Goal: Transaction & Acquisition: Book appointment/travel/reservation

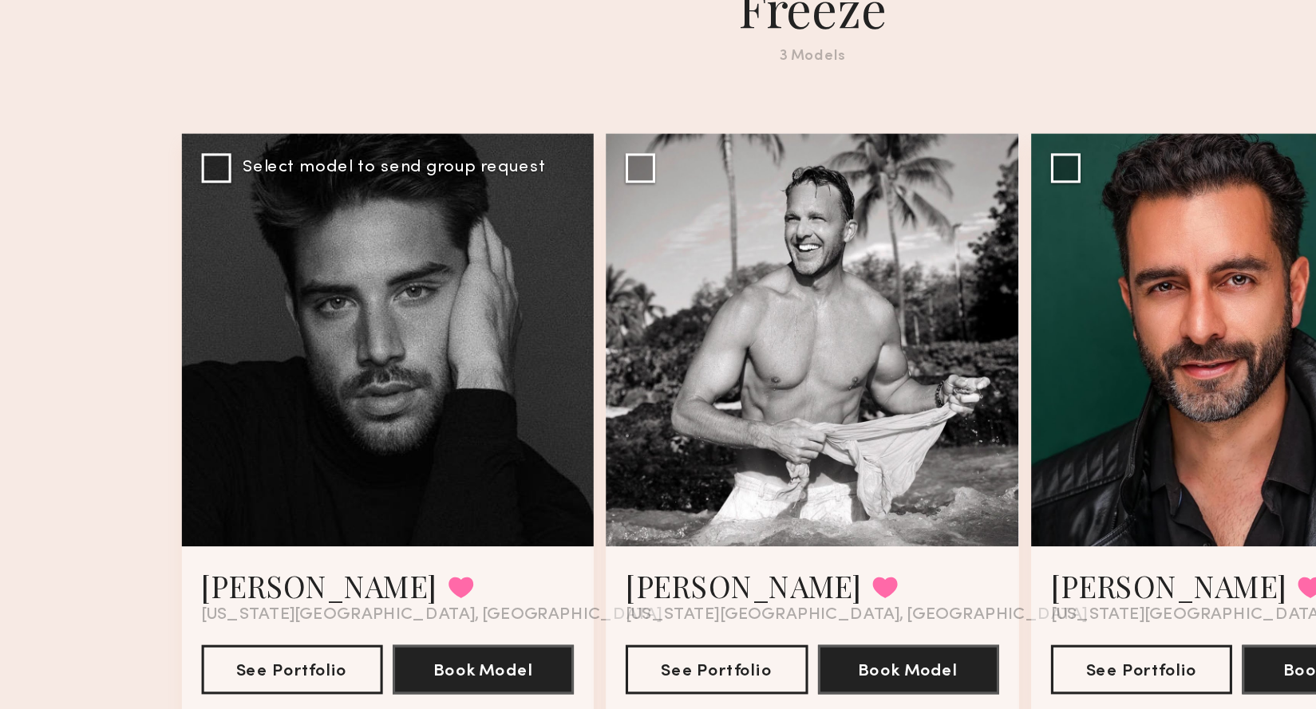
click at [350, 325] on div at bounding box center [383, 359] width 267 height 267
click at [366, 373] on div at bounding box center [383, 359] width 267 height 267
click at [338, 556] on button "See Portfolio" at bounding box center [321, 572] width 117 height 32
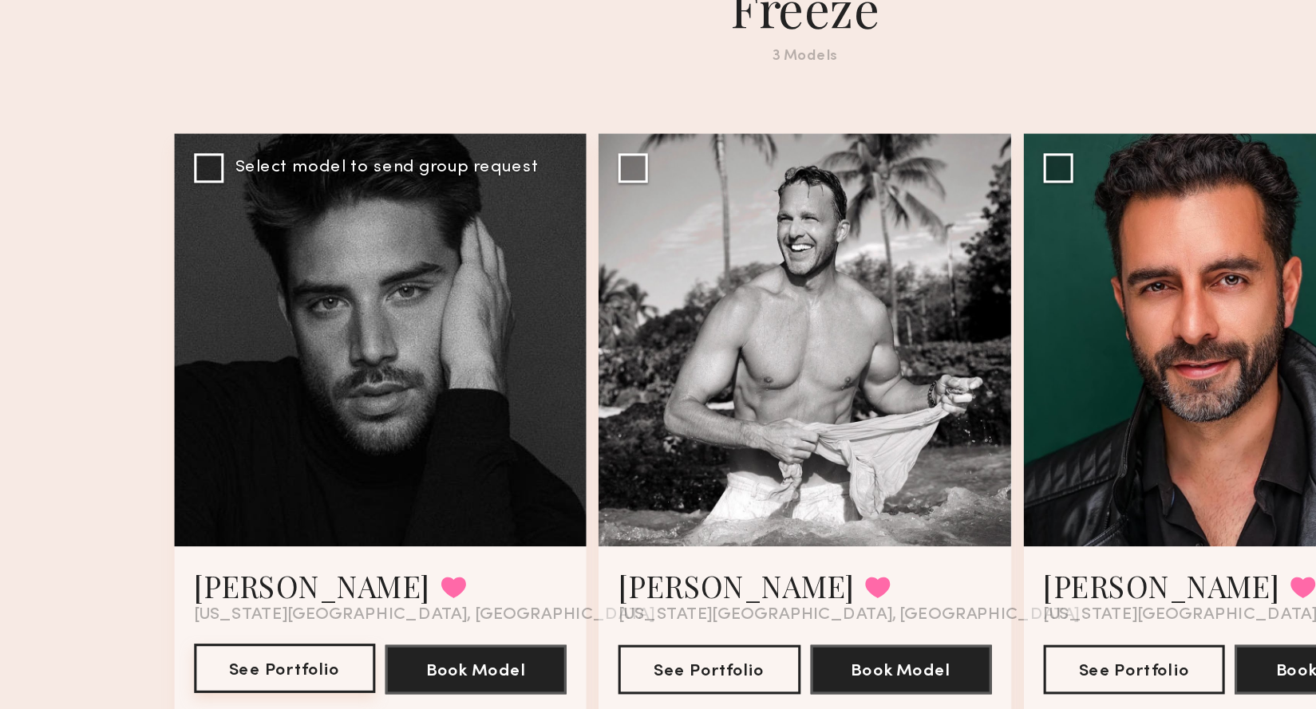
click at [330, 556] on button "See Portfolio" at bounding box center [321, 572] width 117 height 32
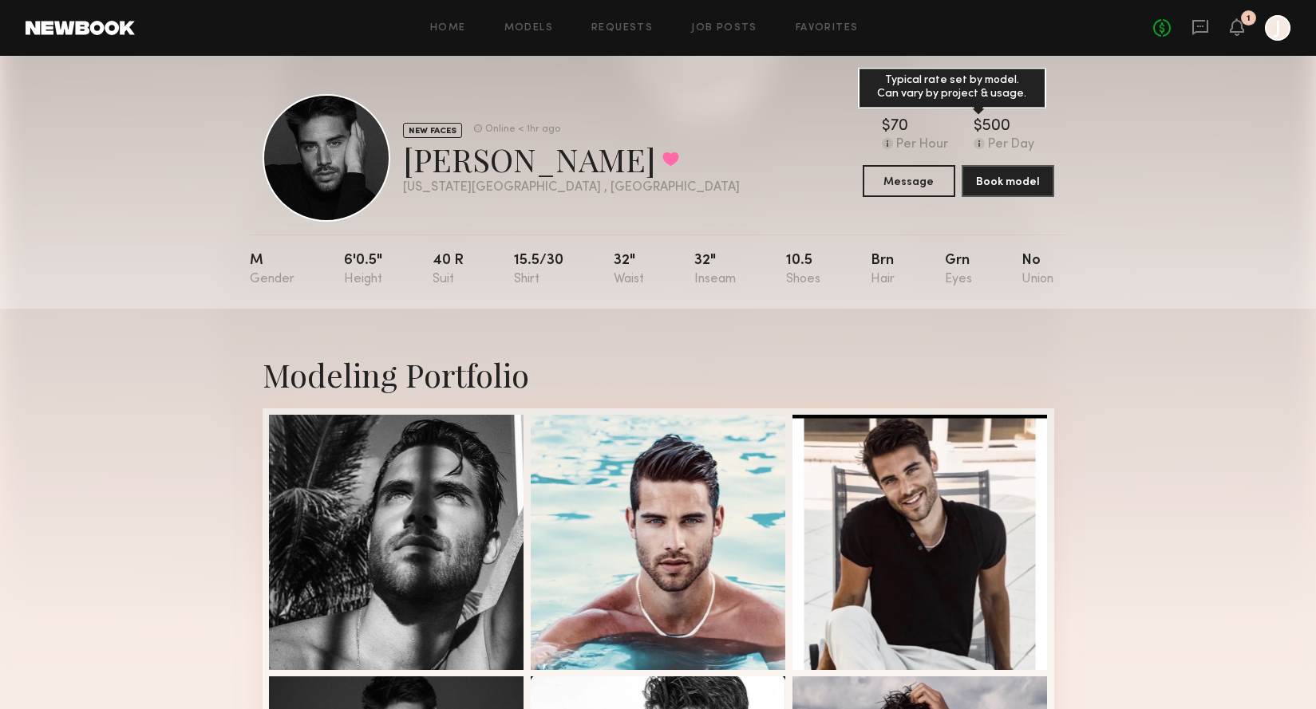
click at [981, 144] on common-icon at bounding box center [979, 143] width 11 height 11
click at [985, 145] on div "Per Day" at bounding box center [1004, 145] width 61 height 14
click at [1235, 24] on icon at bounding box center [1237, 26] width 13 height 11
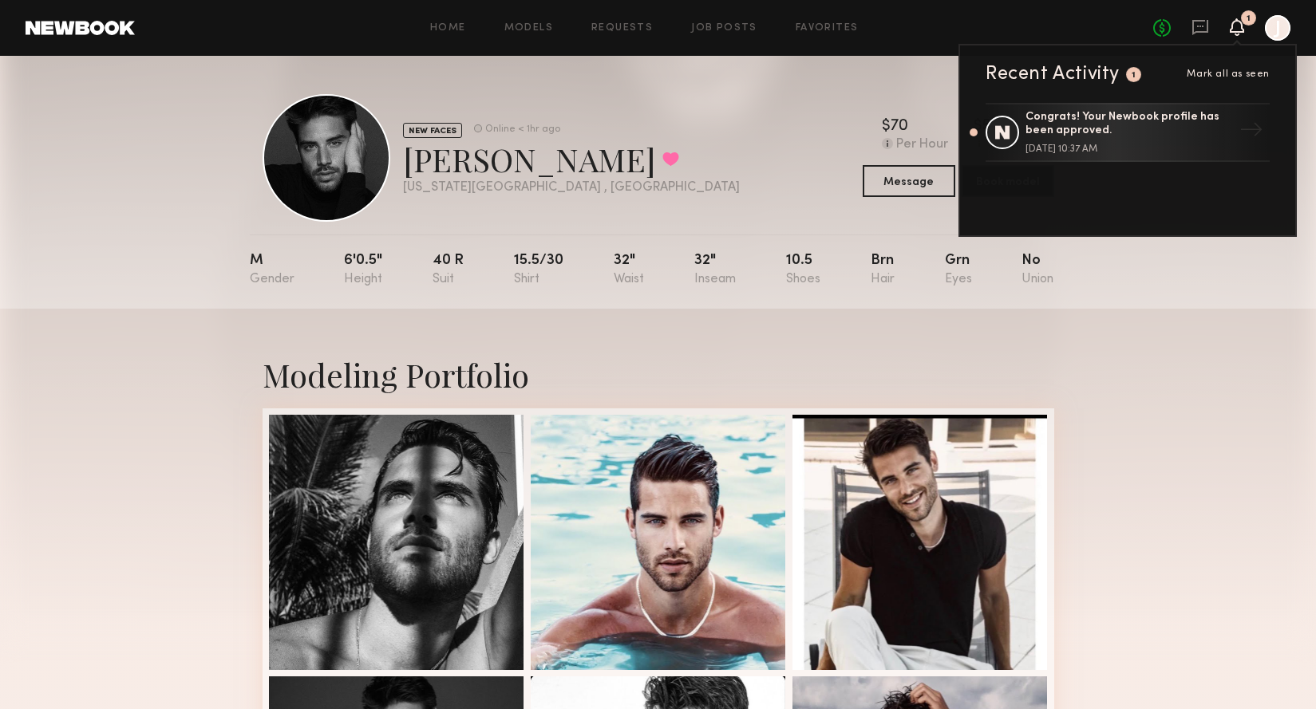
click at [1236, 25] on icon at bounding box center [1237, 26] width 13 height 11
click at [700, 168] on div "NEW FACES Online < 1hr ago [PERSON_NAME] Favorited [US_STATE][GEOGRAPHIC_DATA] …" at bounding box center [659, 158] width 792 height 128
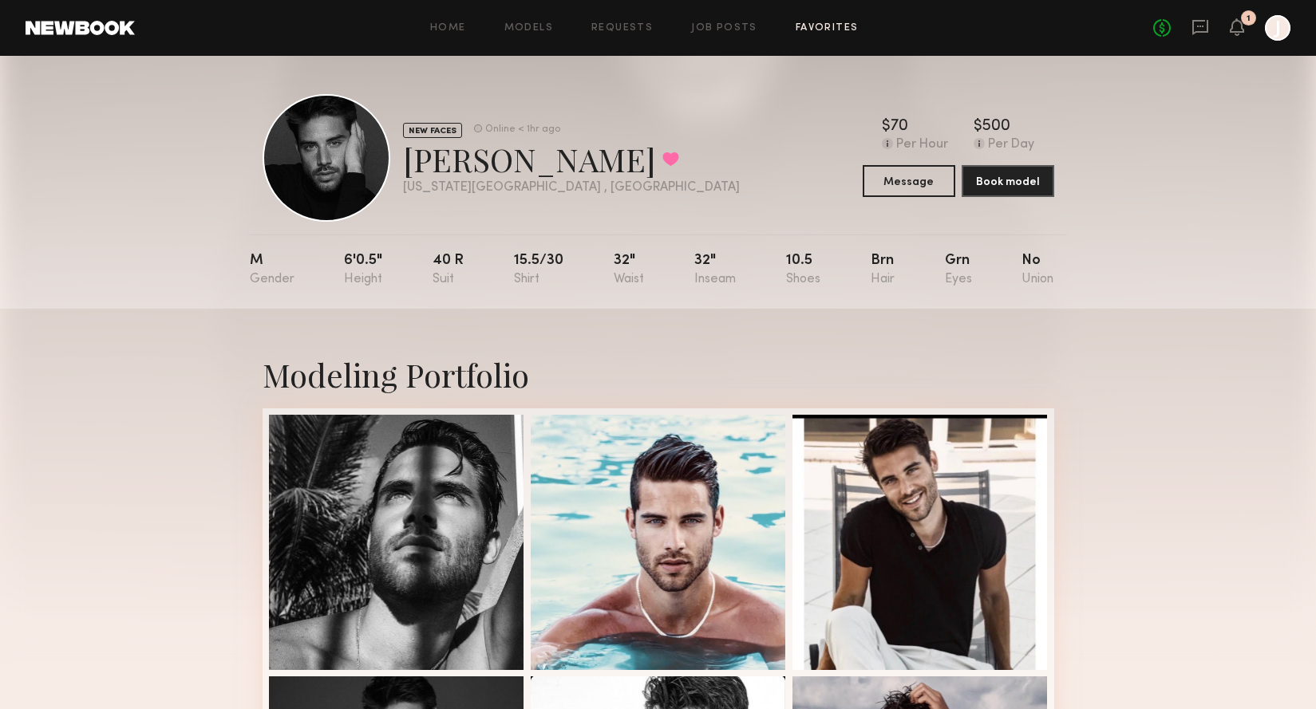
click at [848, 30] on link "Favorites" at bounding box center [827, 28] width 63 height 10
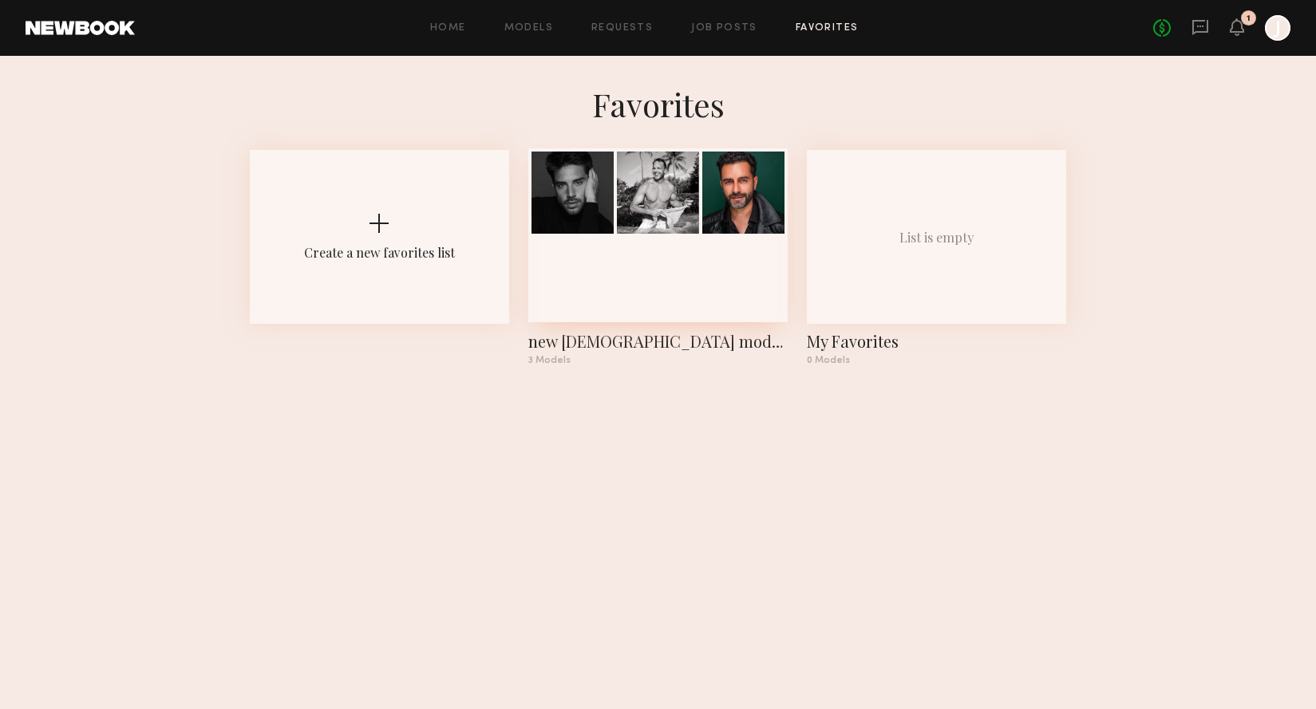
click at [723, 271] on div at bounding box center [657, 235] width 259 height 174
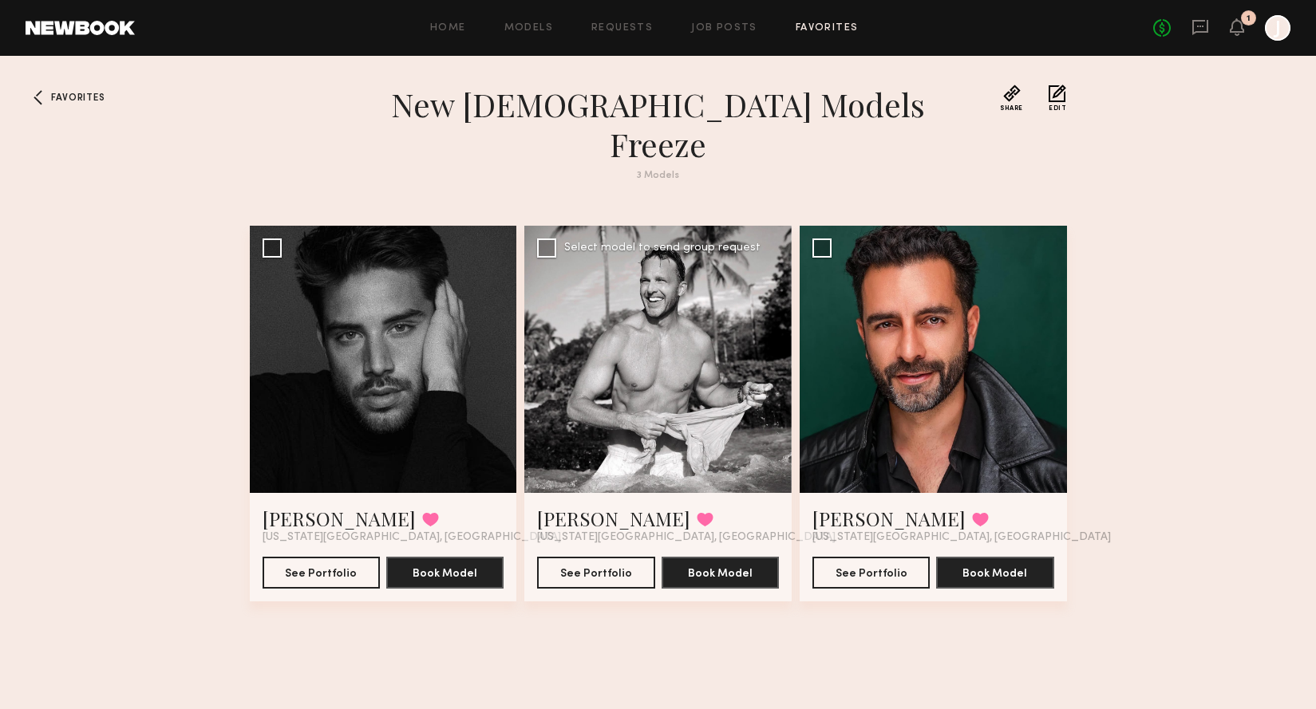
click at [662, 420] on div at bounding box center [657, 359] width 267 height 267
click at [695, 334] on div at bounding box center [657, 359] width 267 height 267
click at [761, 324] on div at bounding box center [657, 359] width 267 height 267
click at [761, 325] on div at bounding box center [657, 359] width 267 height 267
click at [563, 506] on link "[PERSON_NAME]" at bounding box center [613, 519] width 153 height 26
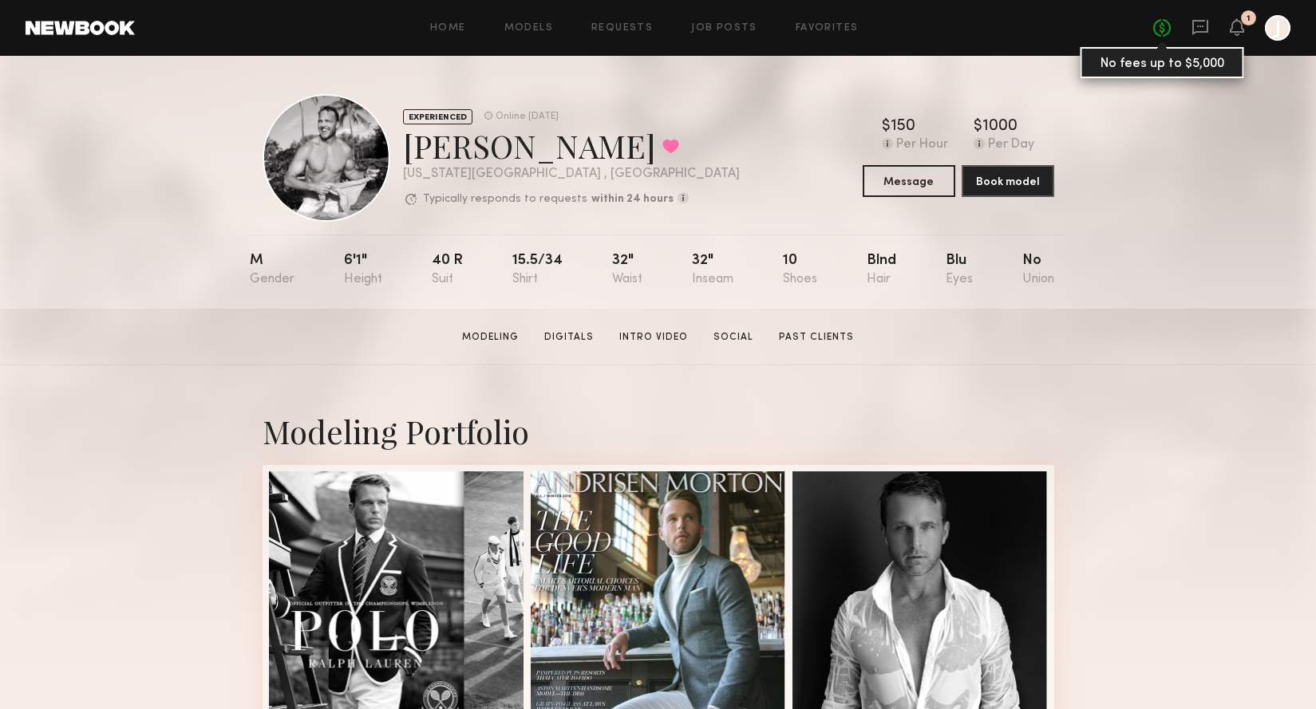
click at [1160, 29] on link "No fees up to $5,000" at bounding box center [1162, 28] width 18 height 18
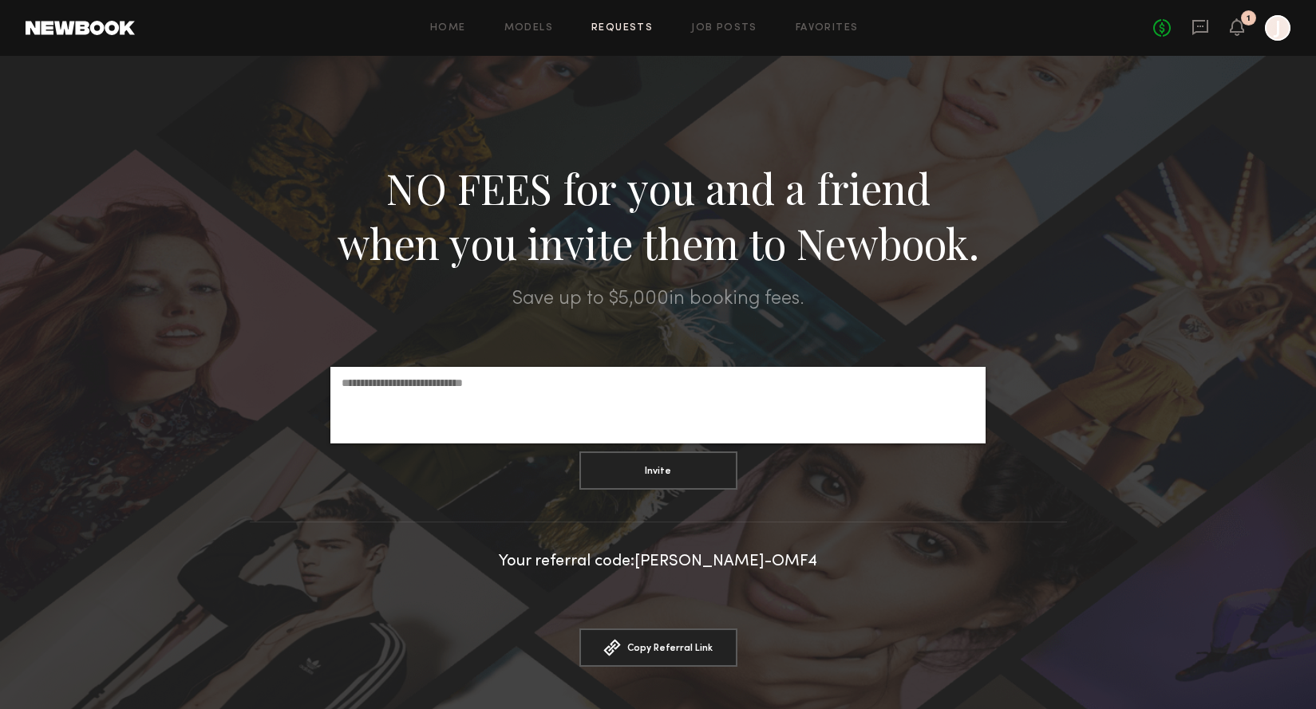
click at [615, 29] on link "Requests" at bounding box center [621, 28] width 61 height 10
